Goal: Transaction & Acquisition: Purchase product/service

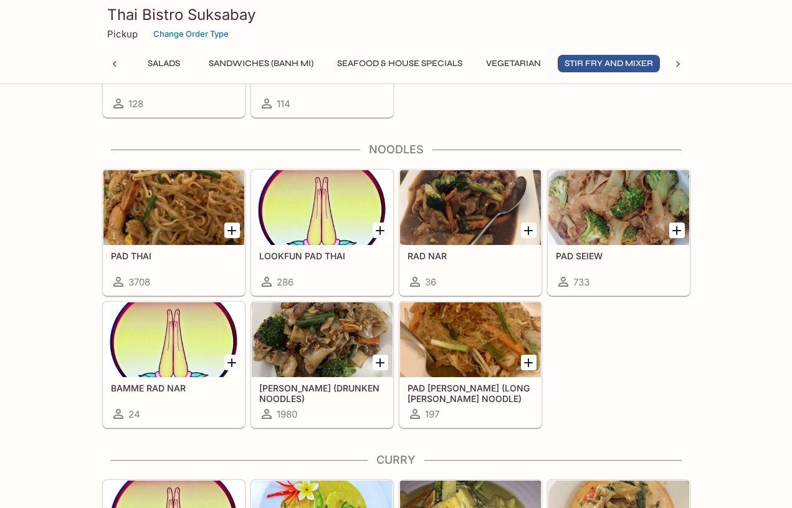
scroll to position [2743, 0]
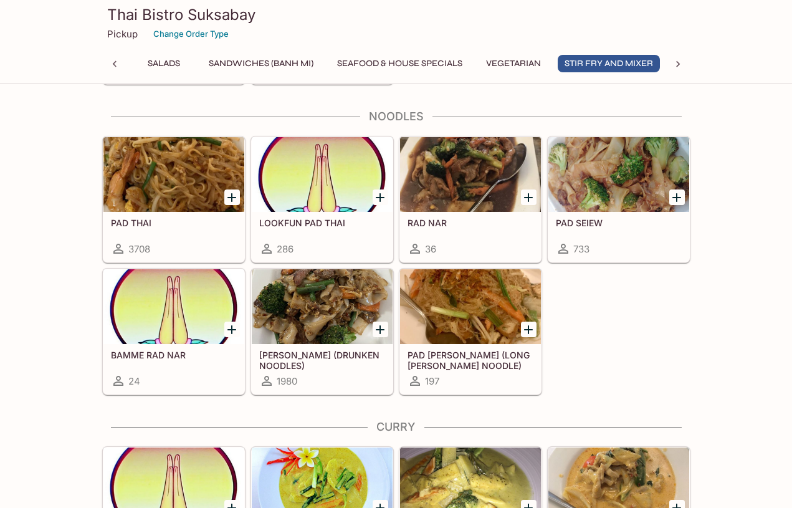
click at [327, 310] on div at bounding box center [322, 306] width 141 height 75
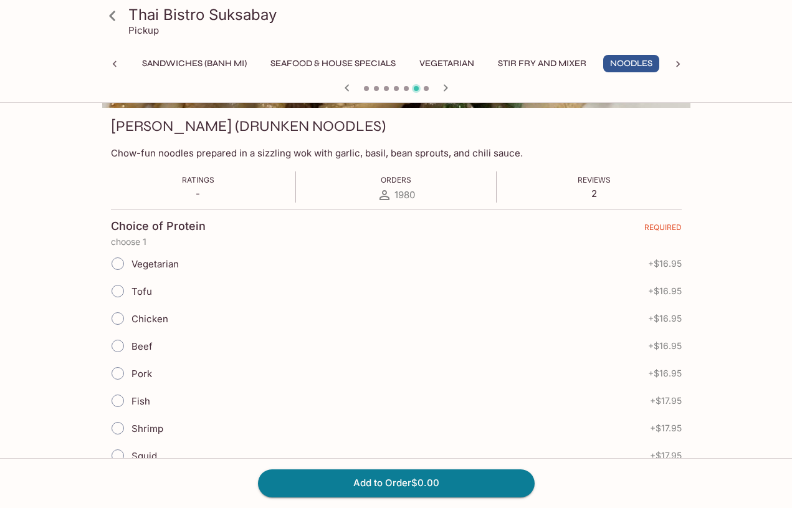
scroll to position [187, 0]
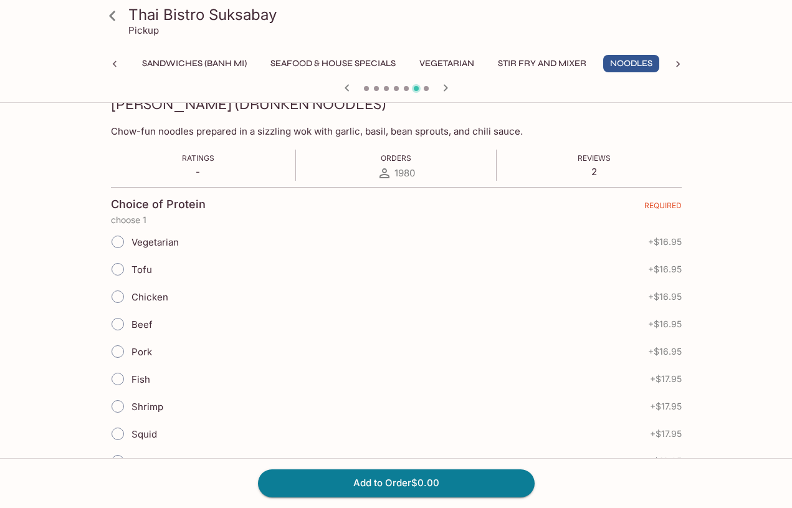
click at [120, 299] on input "Chicken" at bounding box center [118, 297] width 26 height 26
click at [120, 298] on input "Chicken" at bounding box center [118, 297] width 26 height 26
radio input "true"
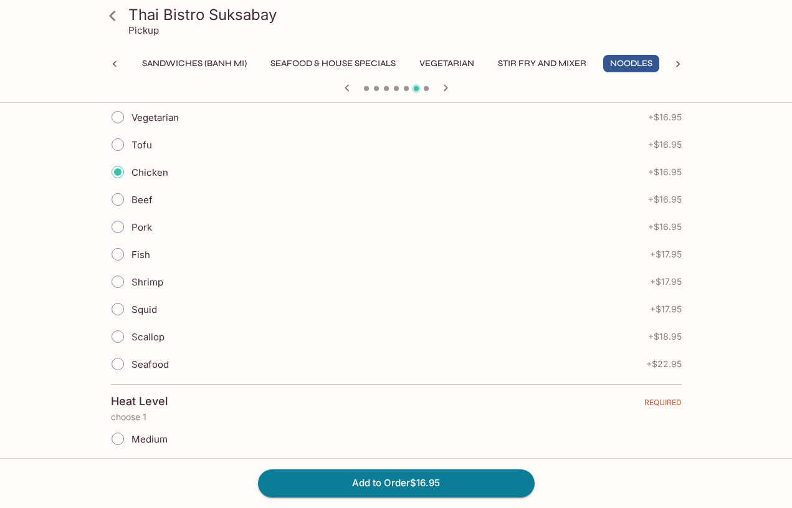
scroll to position [436, 0]
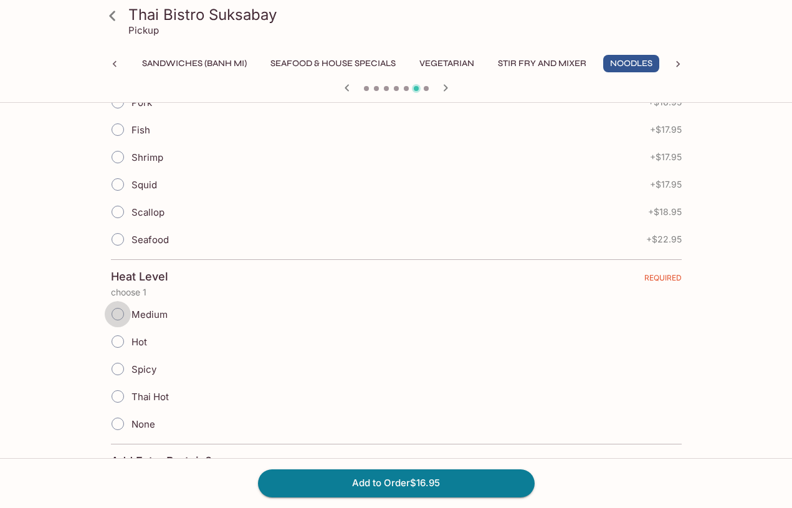
click at [119, 311] on input "Medium" at bounding box center [118, 314] width 26 height 26
radio input "true"
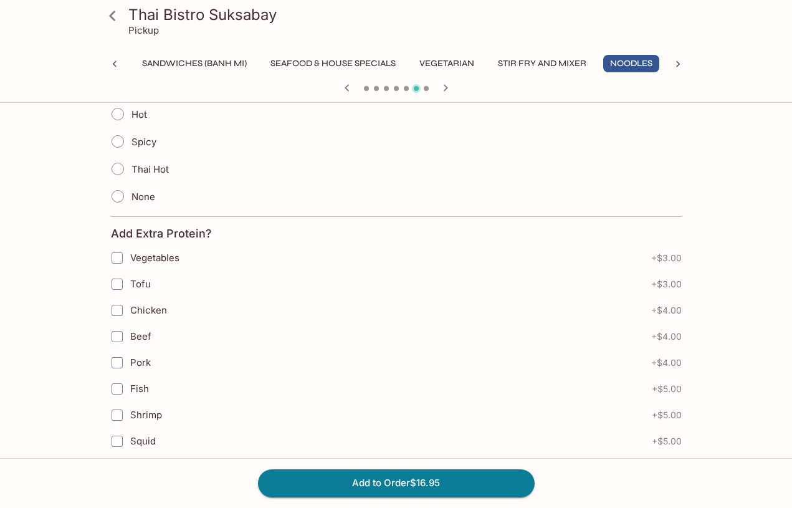
scroll to position [686, 0]
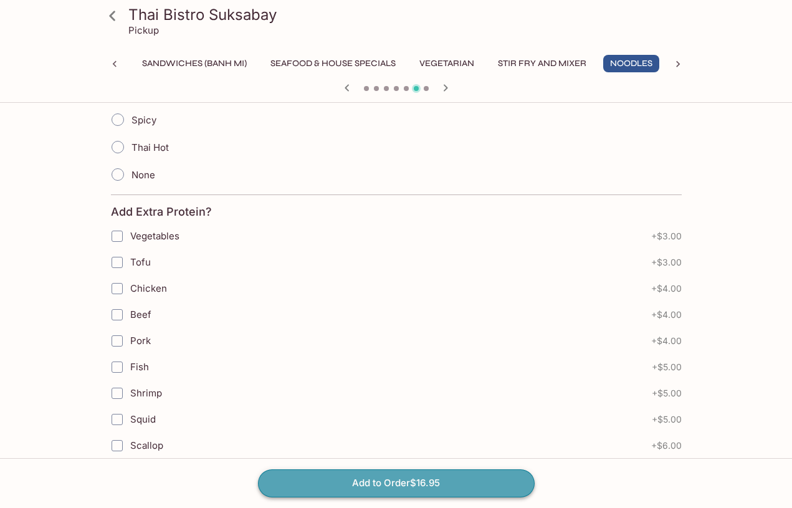
click at [395, 483] on button "Add to Order $16.95" at bounding box center [396, 482] width 277 height 27
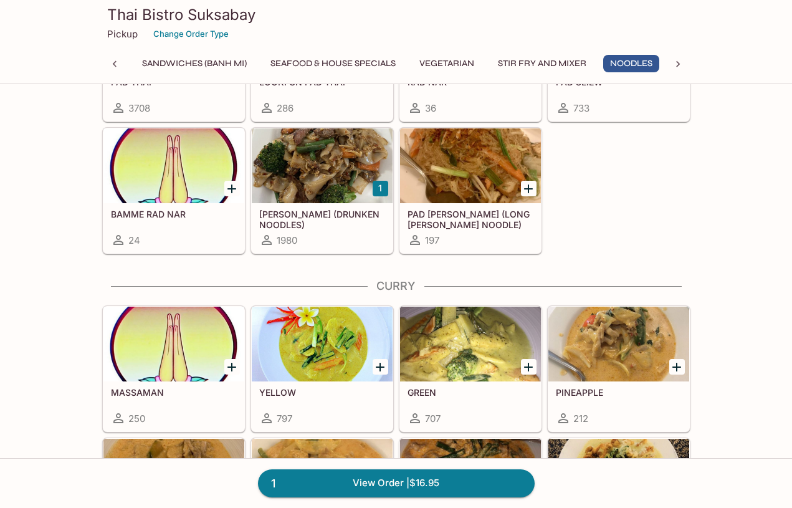
scroll to position [2993, 0]
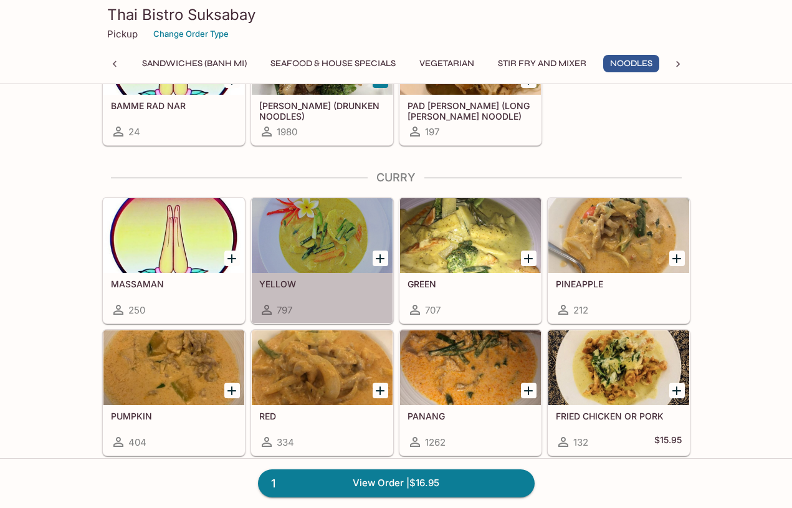
click at [301, 236] on div at bounding box center [322, 235] width 141 height 75
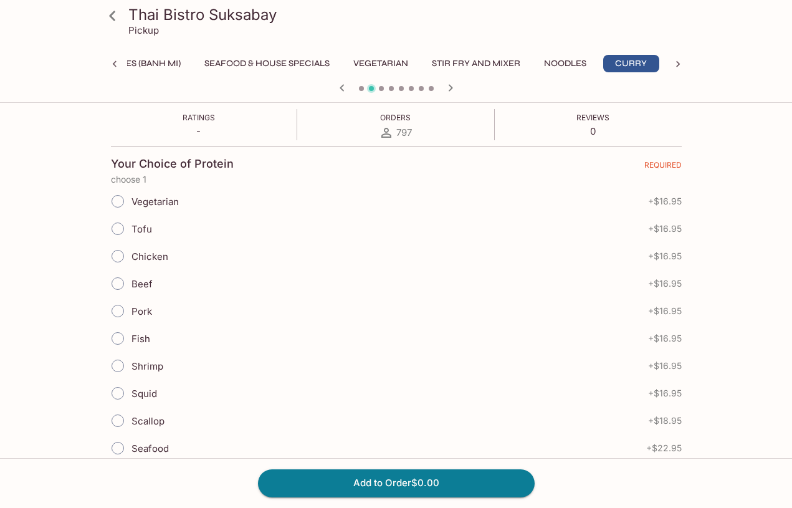
scroll to position [249, 0]
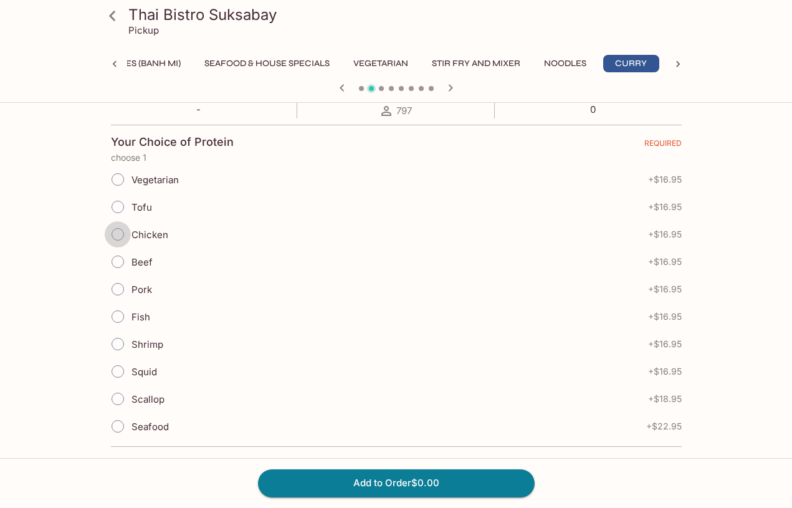
click at [118, 233] on input "Chicken" at bounding box center [118, 234] width 26 height 26
radio input "true"
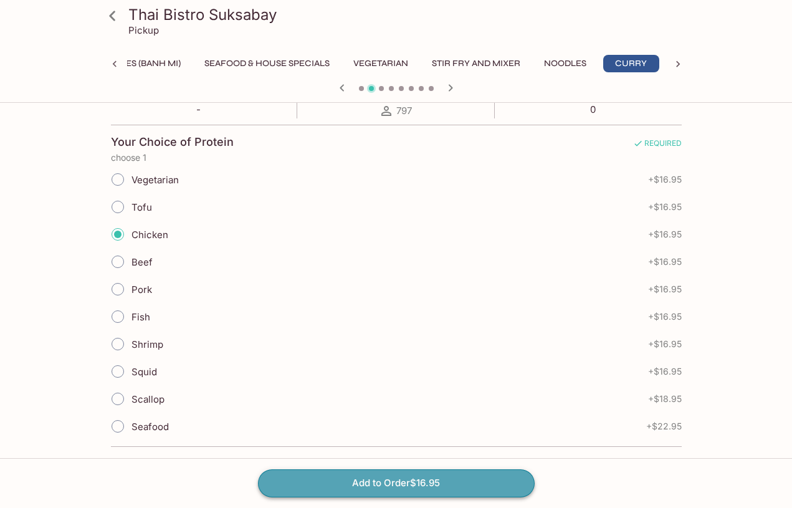
click at [407, 483] on button "Add to Order $16.95" at bounding box center [396, 482] width 277 height 27
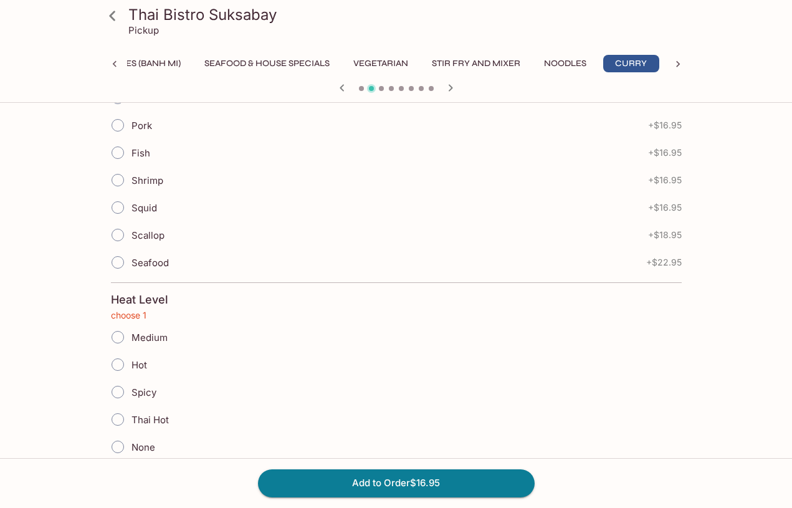
scroll to position [414, 0]
click at [122, 339] on input "Medium" at bounding box center [118, 337] width 26 height 26
radio input "true"
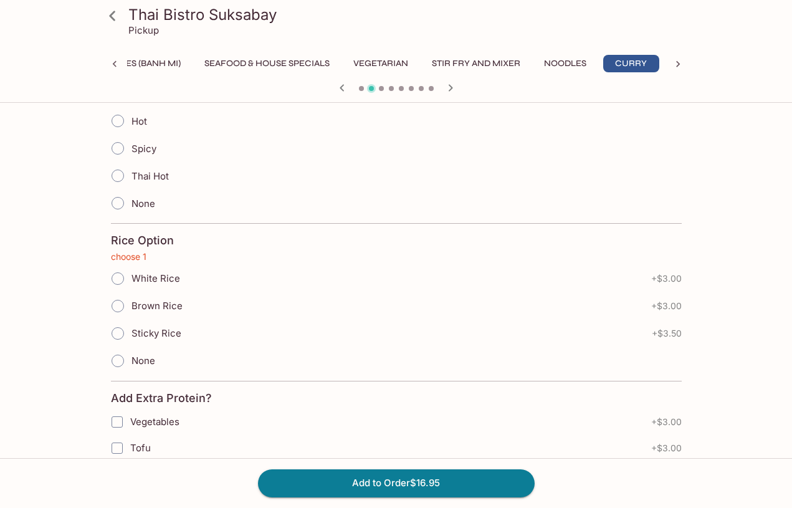
scroll to position [663, 0]
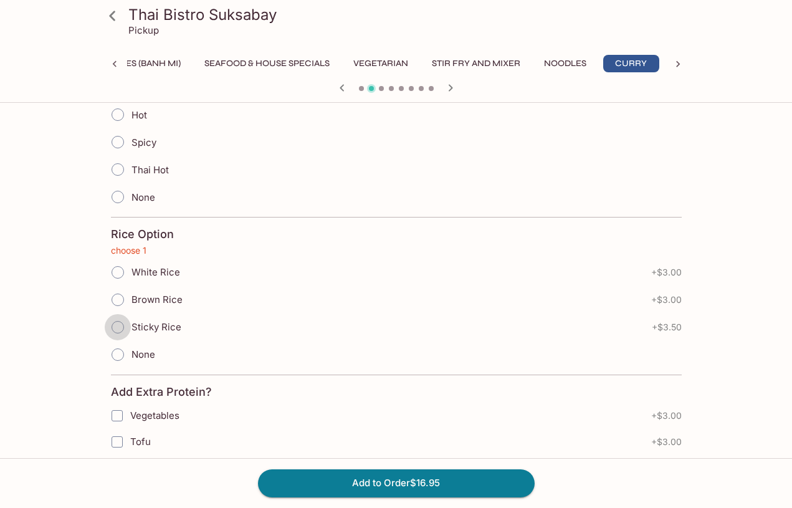
click at [119, 328] on input "Sticky Rice" at bounding box center [118, 327] width 26 height 26
radio input "true"
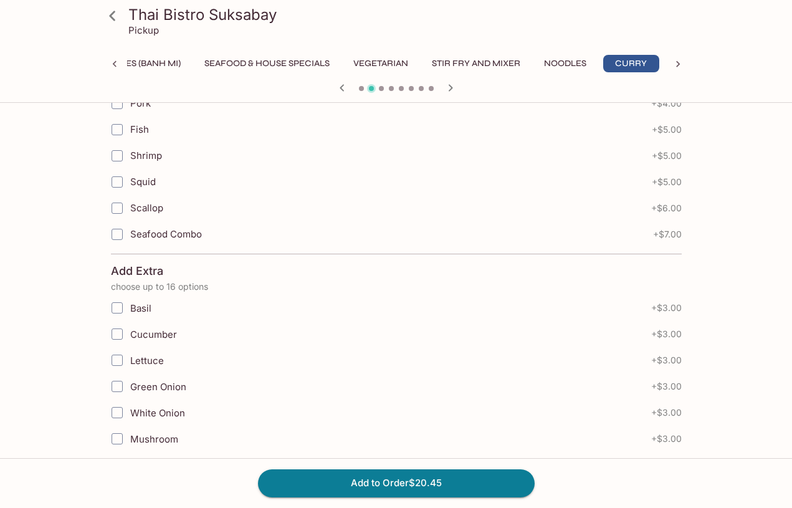
scroll to position [1100, 0]
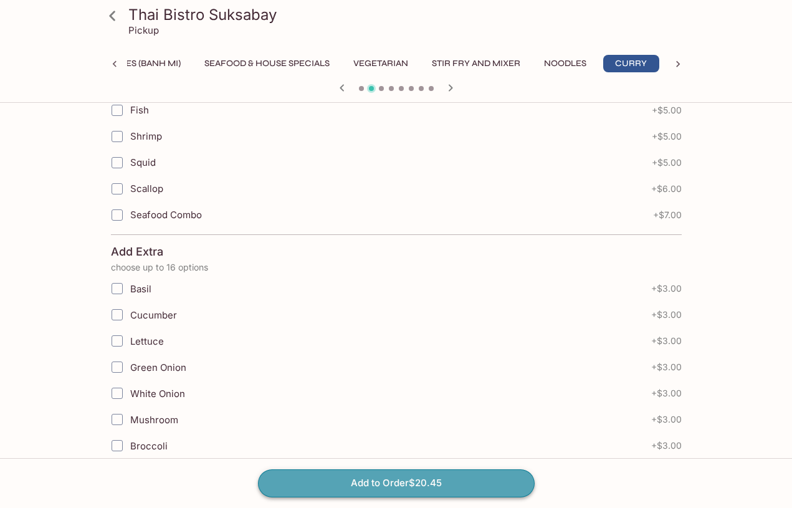
click at [417, 487] on button "Add to Order $20.45" at bounding box center [396, 482] width 277 height 27
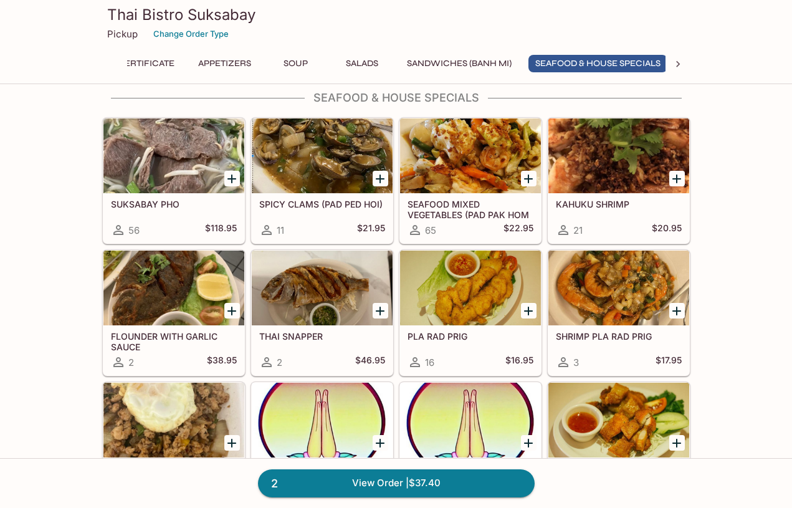
scroll to position [0, 49]
click at [400, 486] on link "2 View Order | $37.40" at bounding box center [396, 482] width 277 height 27
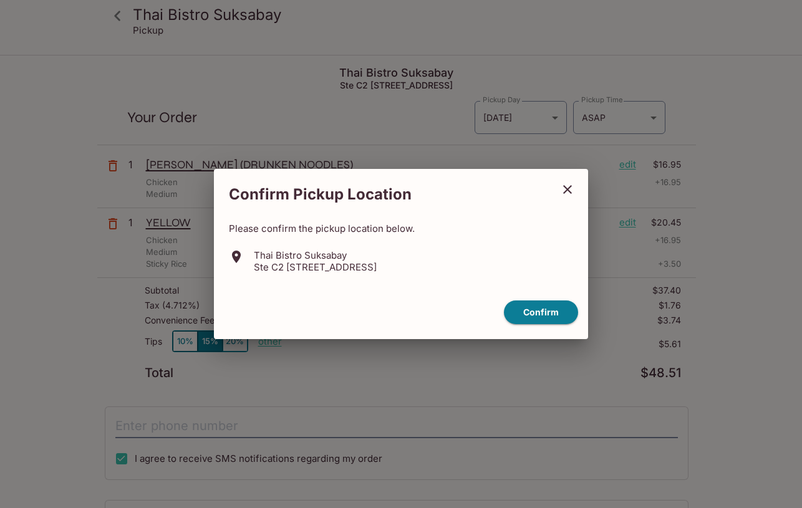
click at [569, 190] on icon "close" at bounding box center [567, 189] width 15 height 15
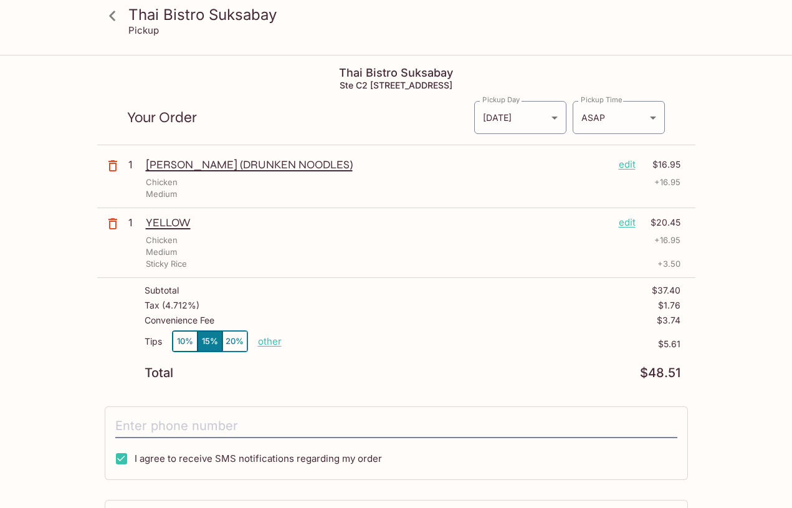
click at [627, 161] on p "edit" at bounding box center [627, 165] width 17 height 14
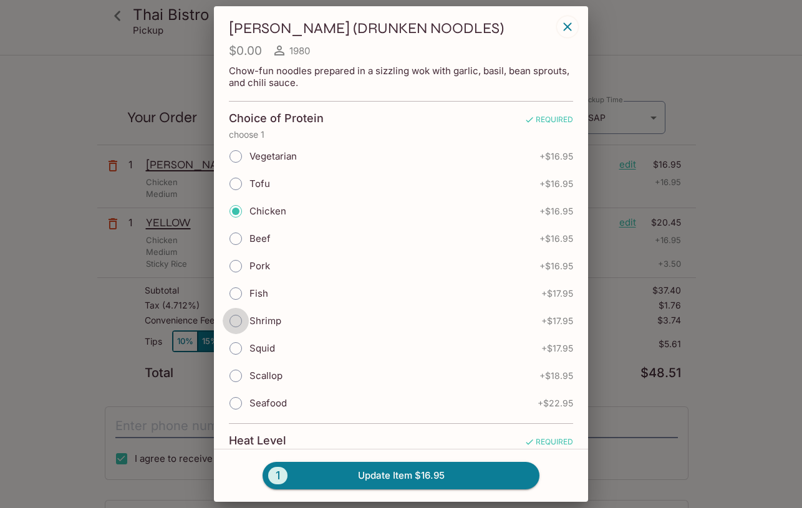
click at [236, 319] on input "Shrimp" at bounding box center [236, 321] width 26 height 26
radio input "true"
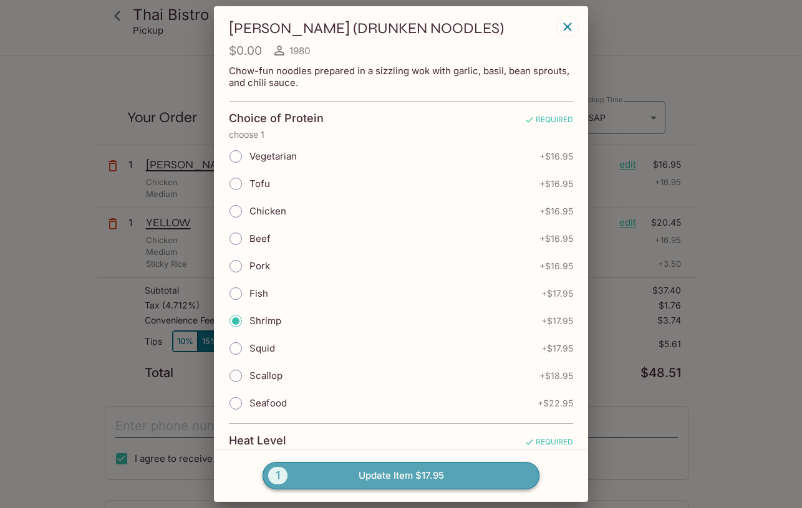
click at [419, 471] on button "1 Update Item $17.95" at bounding box center [400, 475] width 277 height 27
radio input "true"
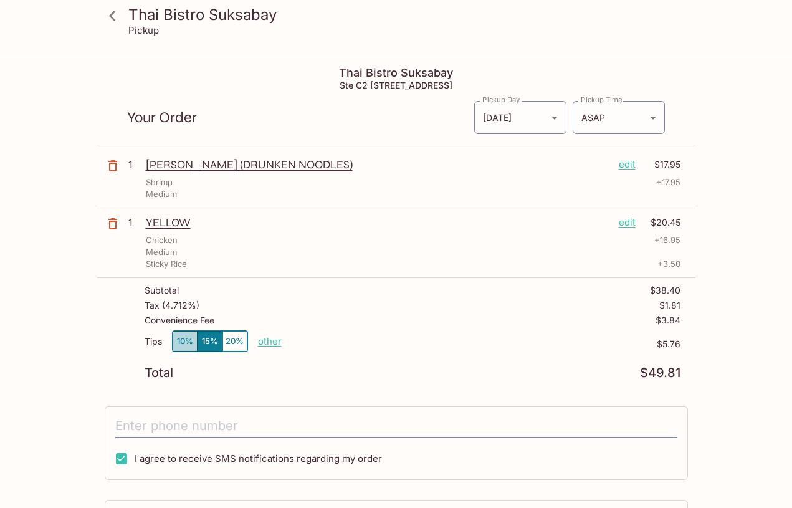
click at [185, 341] on button "10%" at bounding box center [185, 341] width 25 height 21
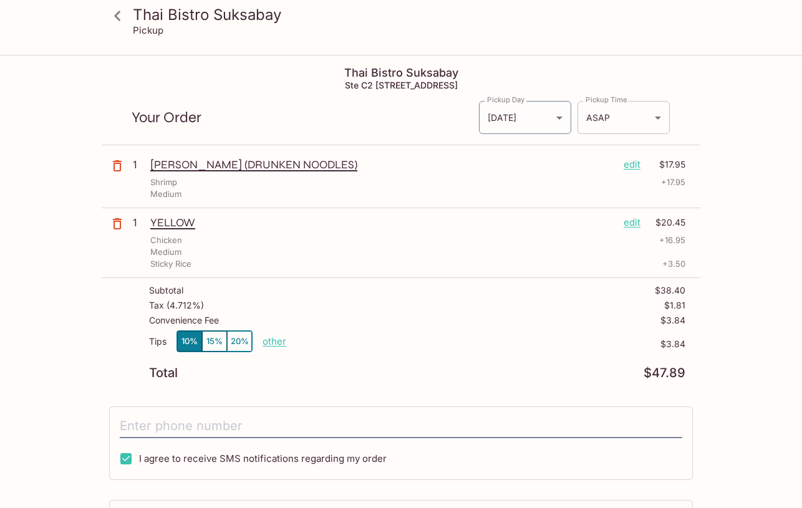
click at [651, 117] on body "Thai Bistro Suksabay Pickup Thai Bistro Suksabay Ste C2 98, 199 Kamehameha Hwy,…" at bounding box center [401, 310] width 802 height 508
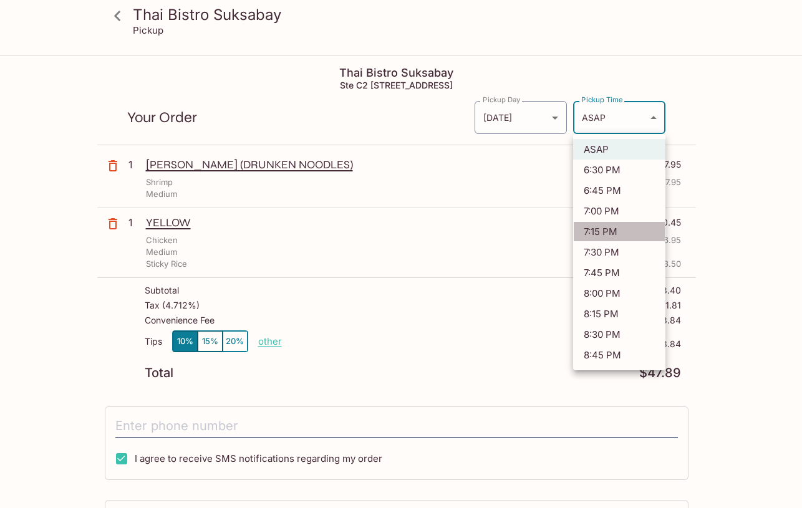
click at [589, 230] on li "7:15 PM" at bounding box center [619, 231] width 92 height 21
type input "2025-10-10T05:15:11.000000Z"
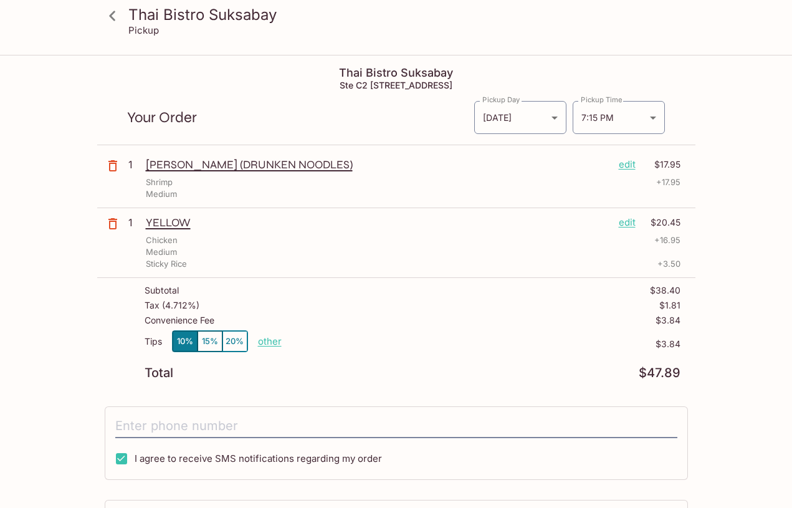
click at [276, 344] on p "other" at bounding box center [270, 341] width 24 height 12
click at [524, 362] on div "Tips 10% 15% 20% other $3.84" at bounding box center [413, 348] width 536 height 37
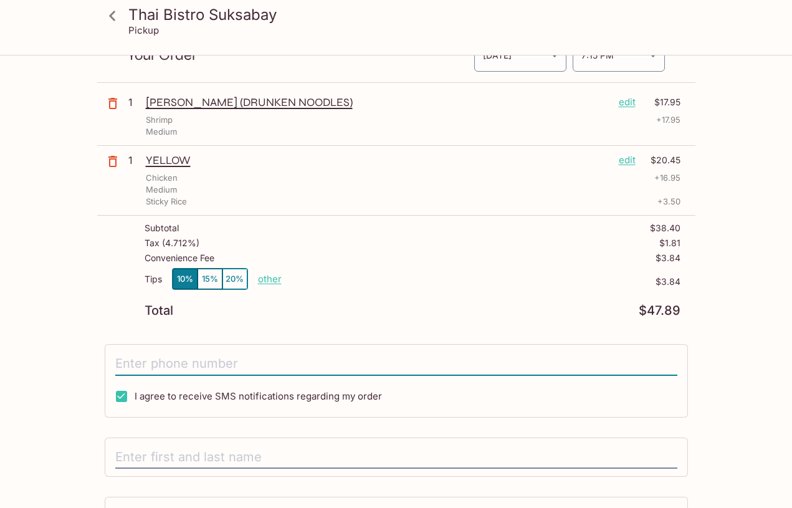
click at [408, 362] on input "tel" at bounding box center [396, 364] width 562 height 24
type input "(808) 295-9058"
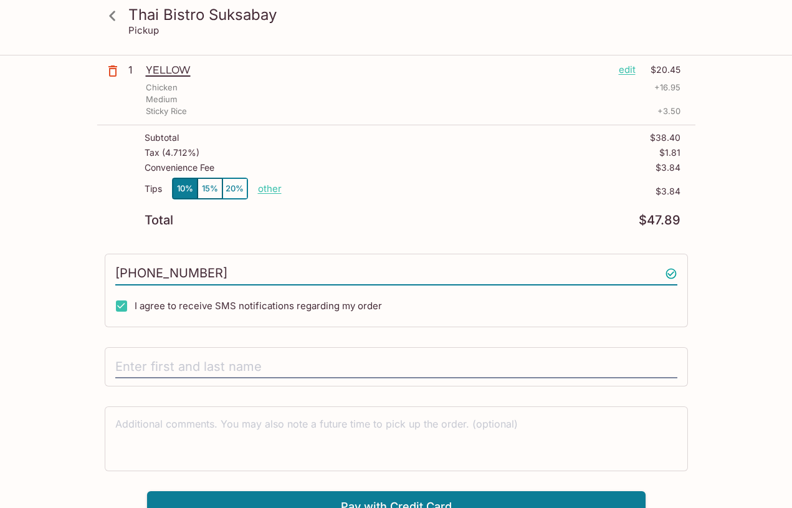
scroll to position [167, 0]
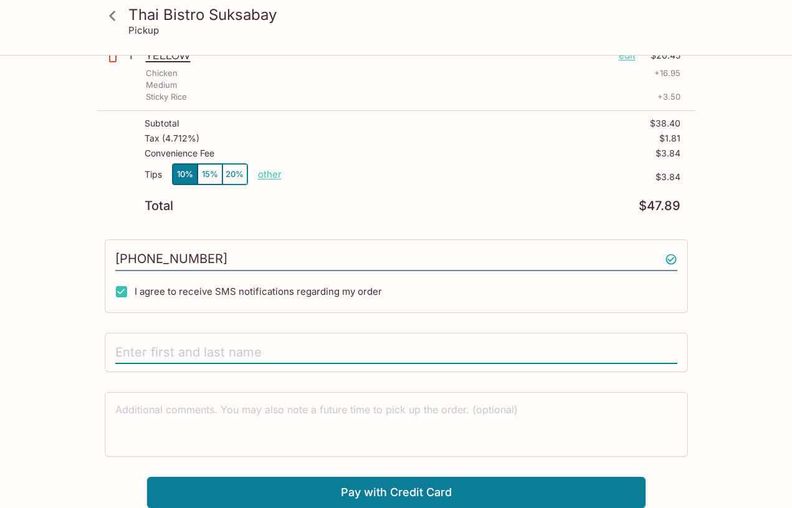
click at [289, 355] on input "text" at bounding box center [396, 353] width 562 height 24
type input "L"
type input "Klyde Machida"
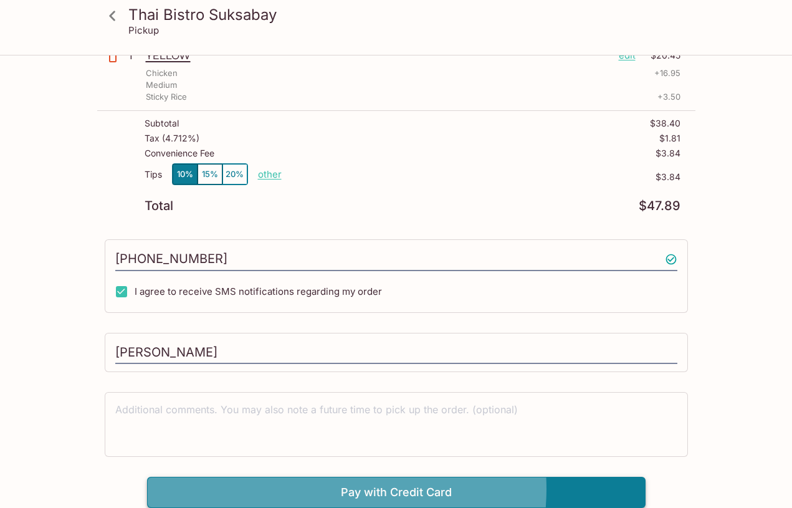
click at [372, 489] on button "Pay with Credit Card" at bounding box center [396, 492] width 499 height 31
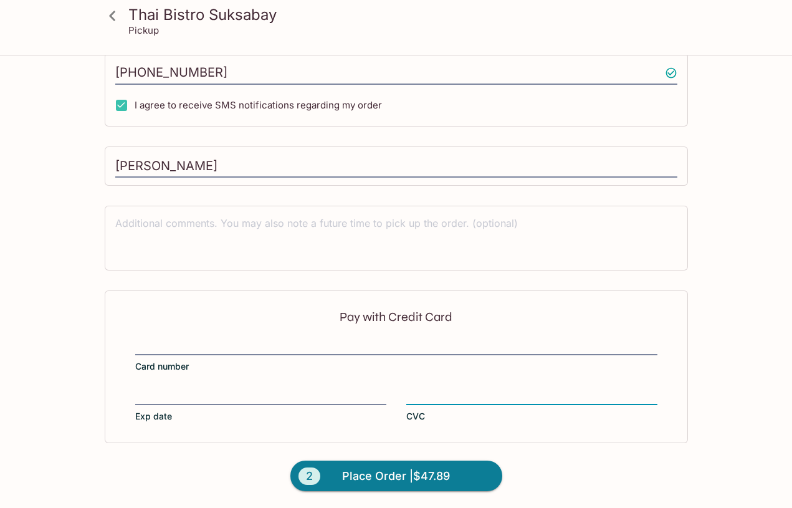
scroll to position [354, 0]
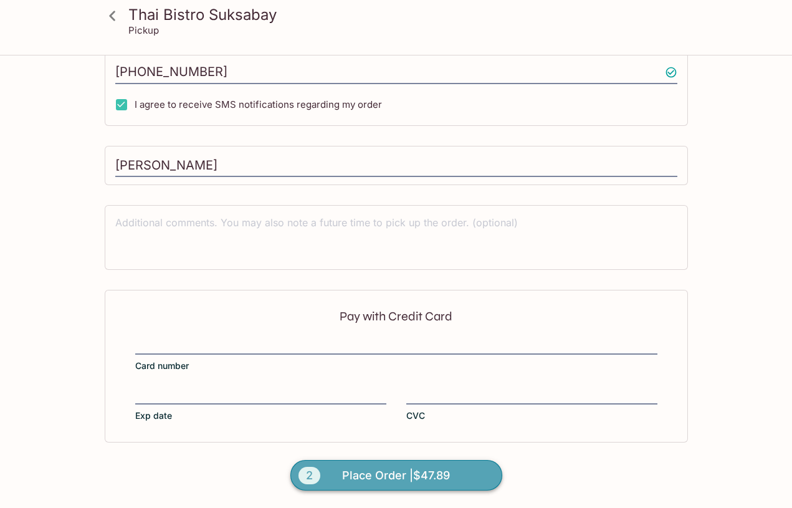
click at [372, 478] on span "Place Order | $47.89" at bounding box center [396, 476] width 108 height 20
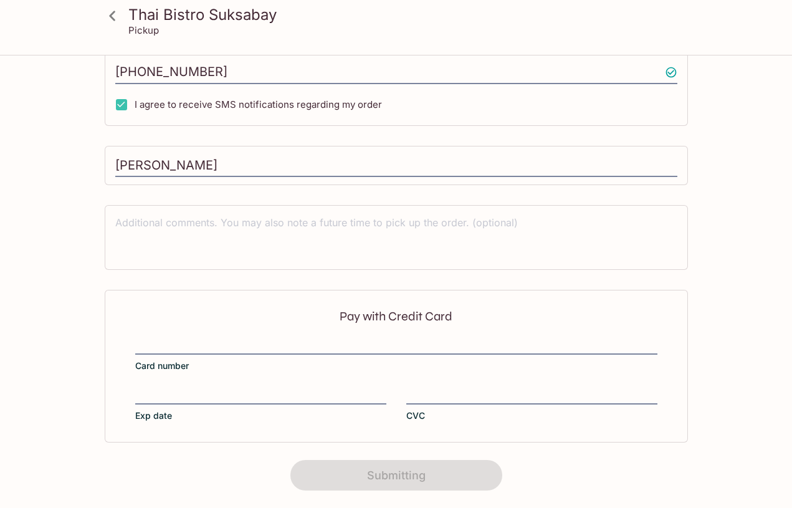
scroll to position [216, 0]
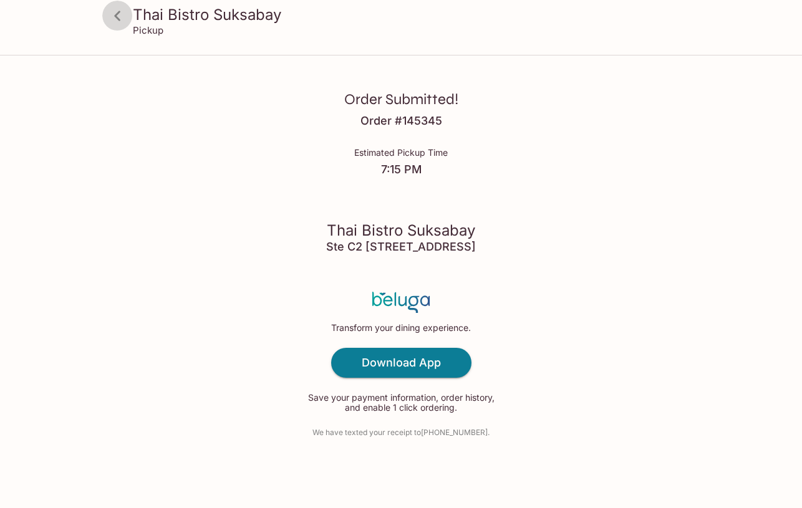
click at [116, 21] on icon at bounding box center [118, 16] width 22 height 22
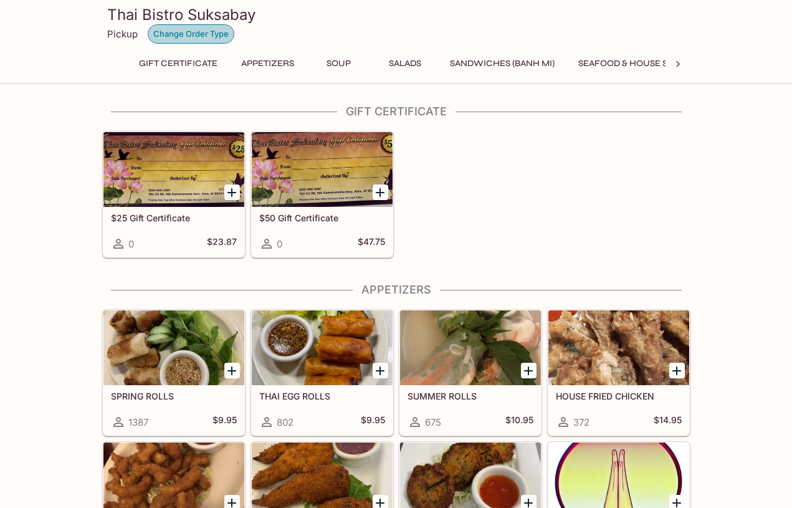
click at [177, 35] on button "Change Order Type" at bounding box center [191, 33] width 87 height 19
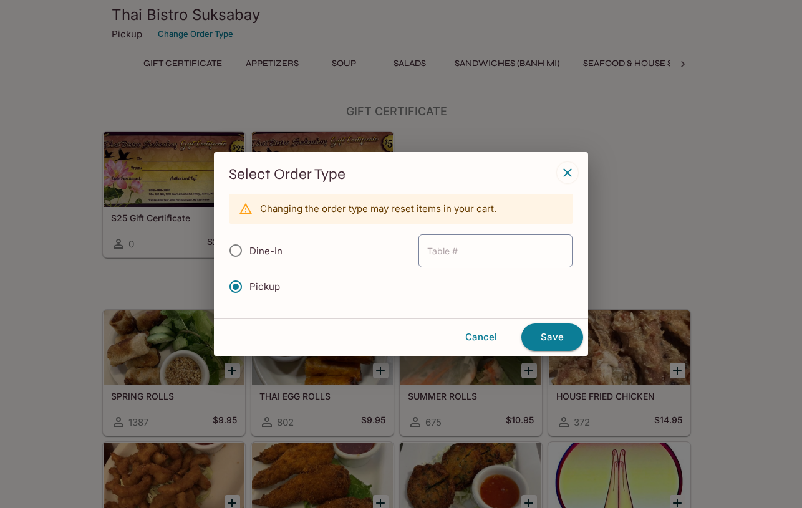
click at [567, 171] on icon "button" at bounding box center [567, 172] width 15 height 15
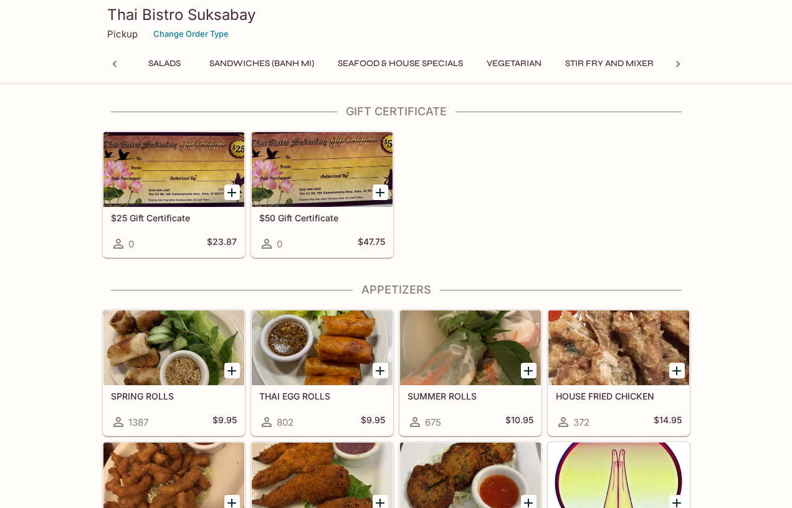
scroll to position [0, 5]
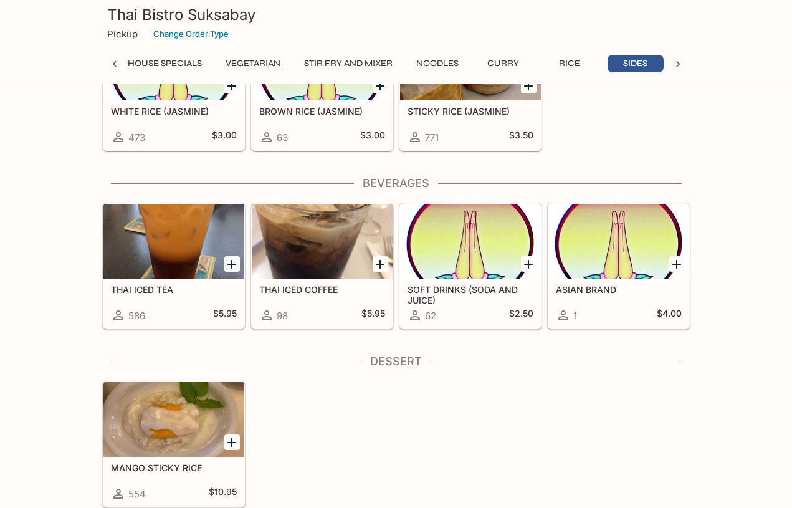
scroll to position [0, 506]
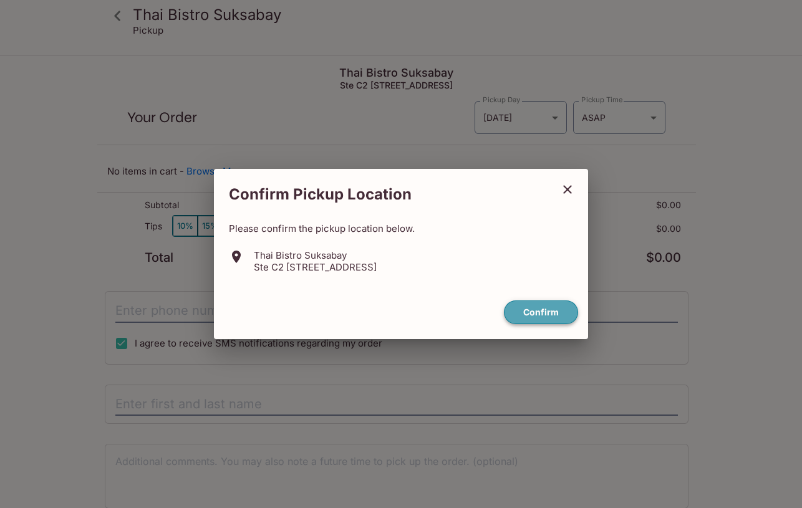
click at [562, 312] on button "Confirm" at bounding box center [541, 313] width 74 height 24
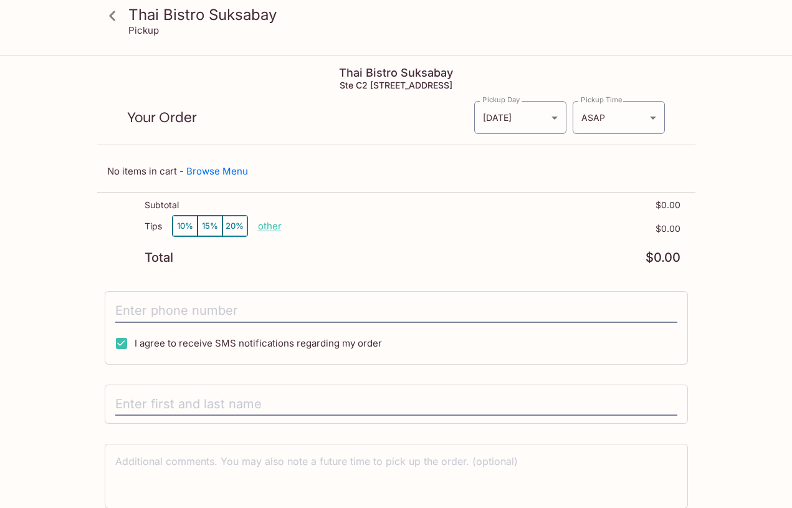
click at [116, 21] on icon at bounding box center [113, 16] width 22 height 22
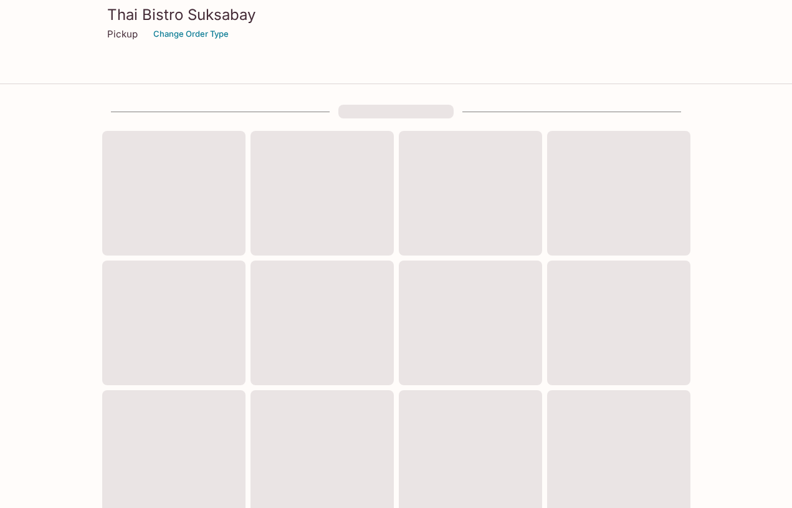
scroll to position [396, 0]
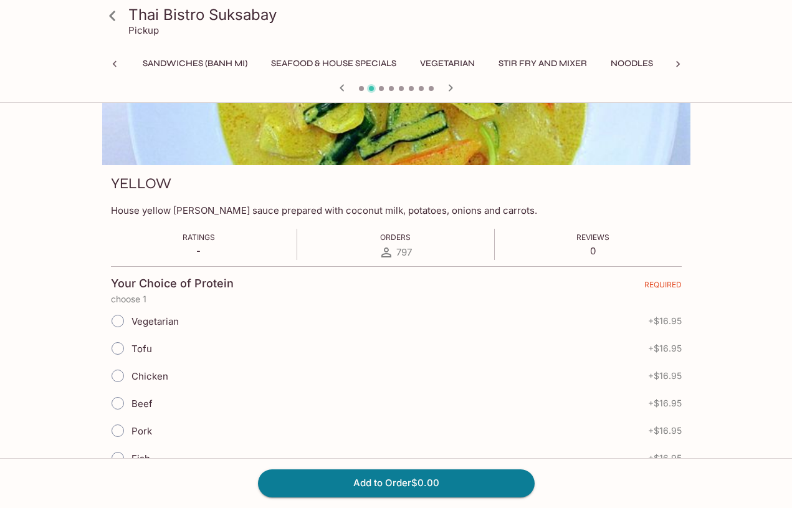
scroll to position [0, 374]
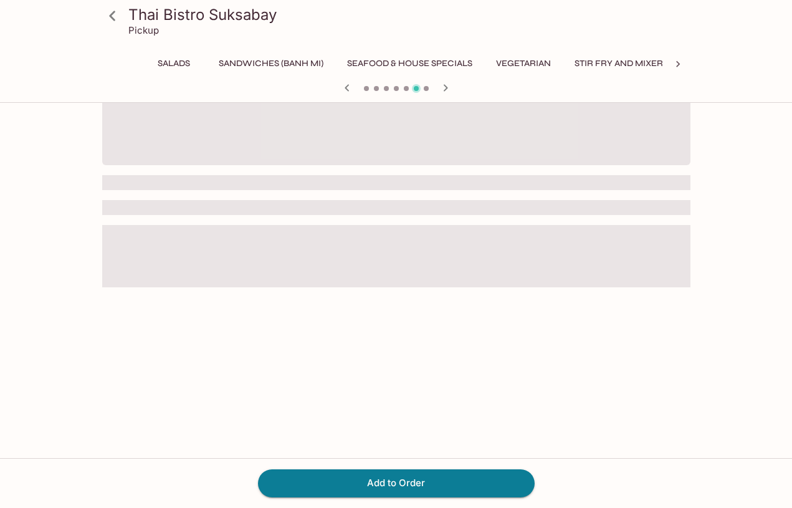
scroll to position [0, 308]
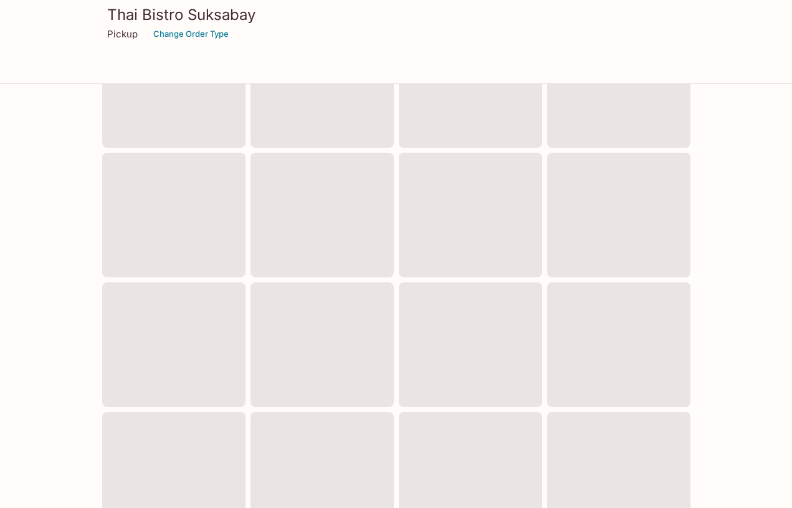
scroll to position [396, 0]
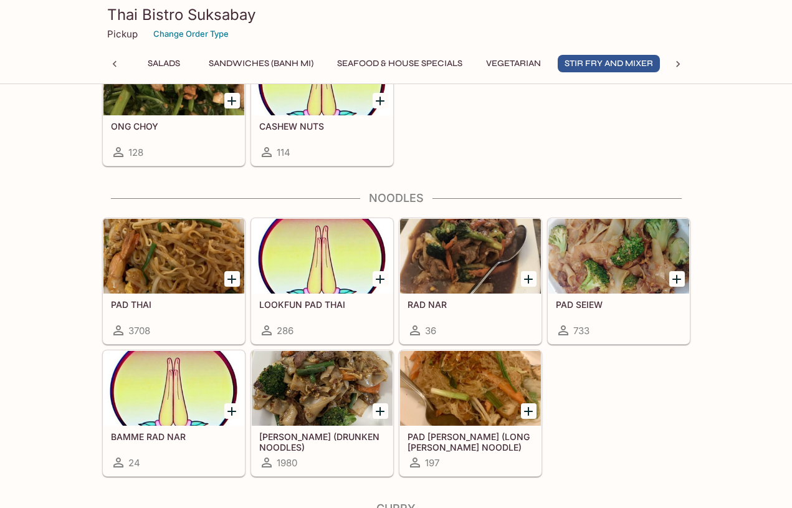
scroll to position [2681, 0]
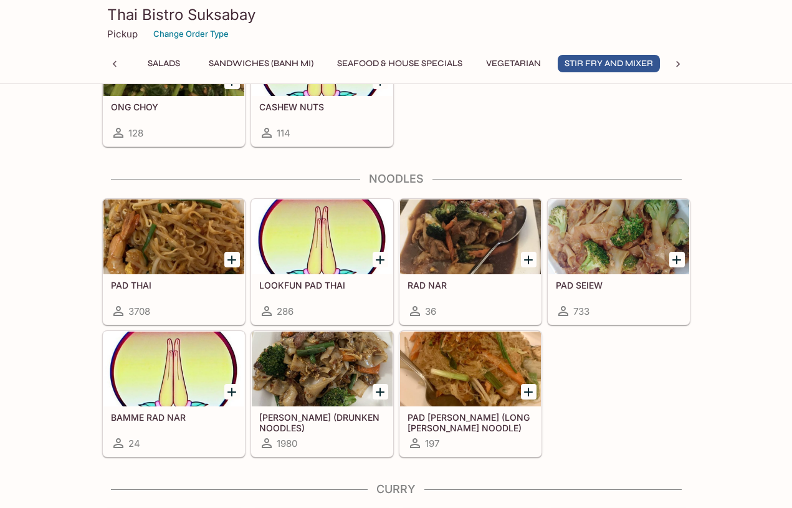
click at [333, 407] on div at bounding box center [322, 369] width 141 height 75
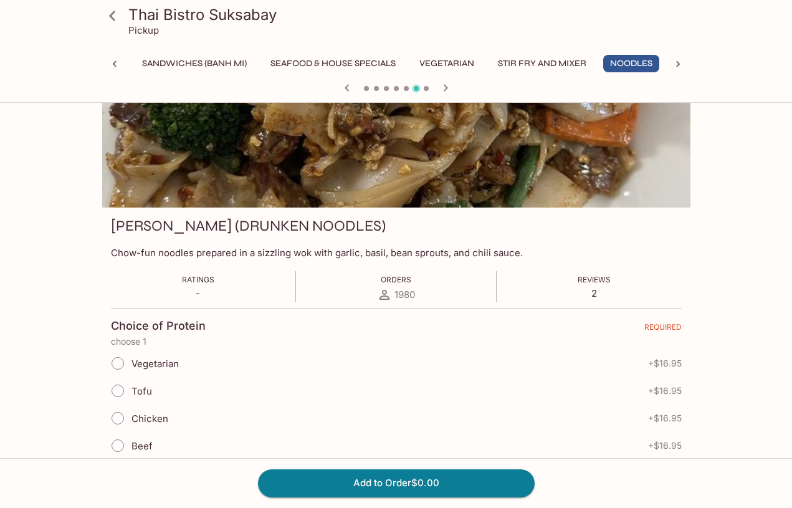
scroll to position [62, 0]
